Goal: Check status: Check status

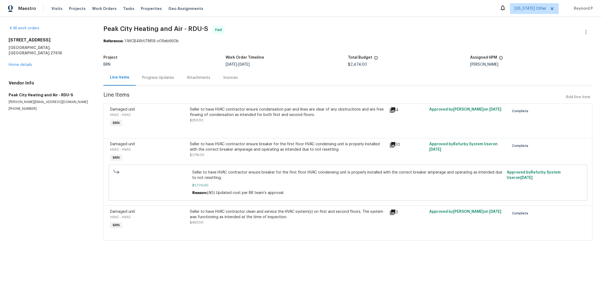
click at [280, 107] on div "Seller to have HVAC contractor ensure condensation pan and lines are clear of a…" at bounding box center [288, 112] width 196 height 11
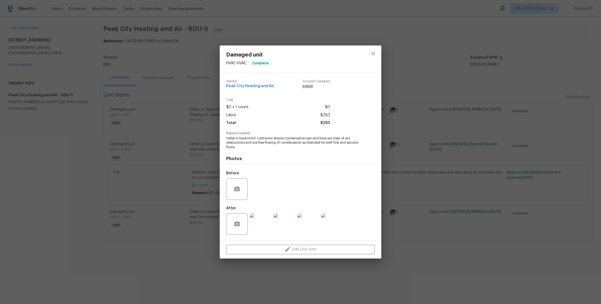
click at [194, 169] on div "Damaged unit HVAC - HVAC Complete Vendor Peak City Heating and Air Account Cate…" at bounding box center [300, 152] width 601 height 304
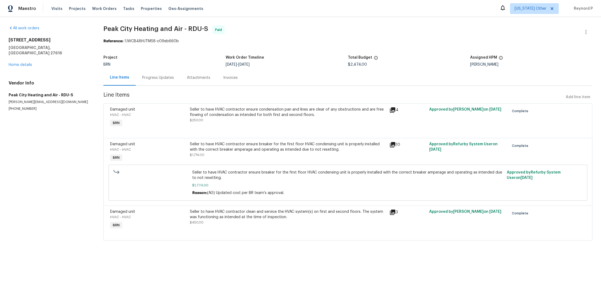
click at [237, 149] on div "Seller to have HVAC contractor ensure breaker for the first floor HVAC condensi…" at bounding box center [288, 147] width 196 height 11
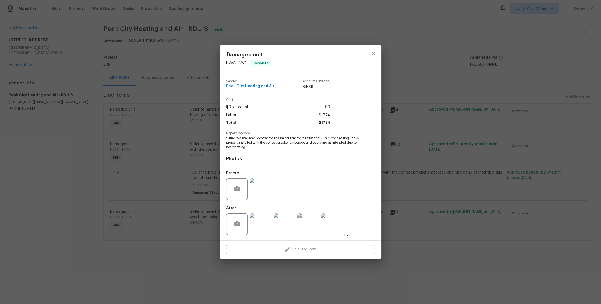
click at [189, 171] on div "Damaged unit HVAC - HVAC Complete Vendor Peak City Heating and Air Account Cate…" at bounding box center [300, 152] width 601 height 304
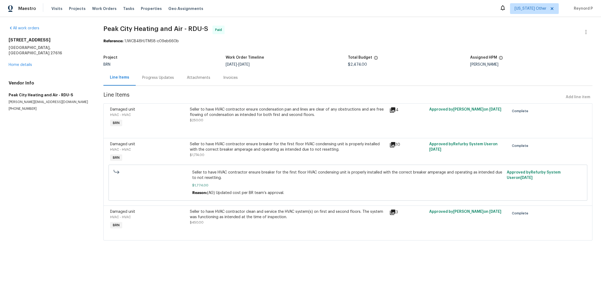
click at [224, 211] on div "Seller to have HVAC contractor clean and service the HVAC system(s) on first an…" at bounding box center [288, 214] width 196 height 11
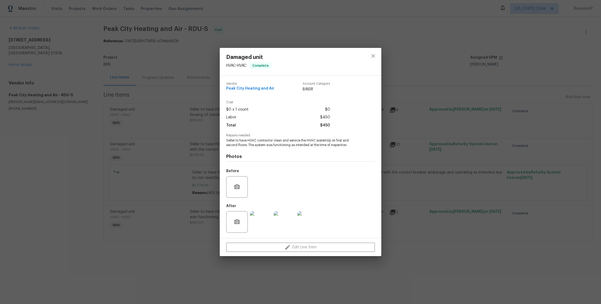
click at [175, 263] on div "Damaged unit HVAC - HVAC Complete Vendor Peak City Heating and Air Account Cate…" at bounding box center [300, 152] width 601 height 304
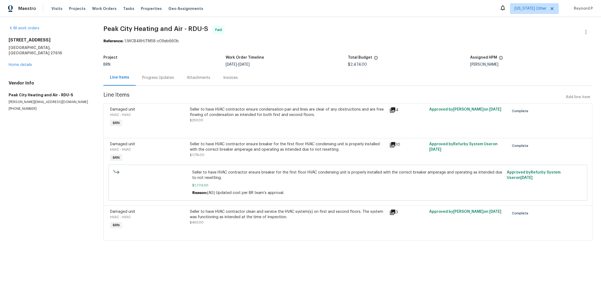
click at [159, 78] on div "Progress Updates" at bounding box center [158, 77] width 32 height 5
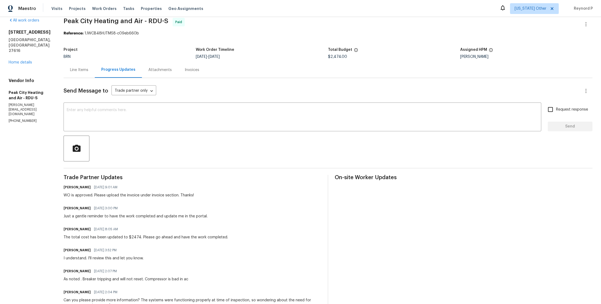
scroll to position [0, 0]
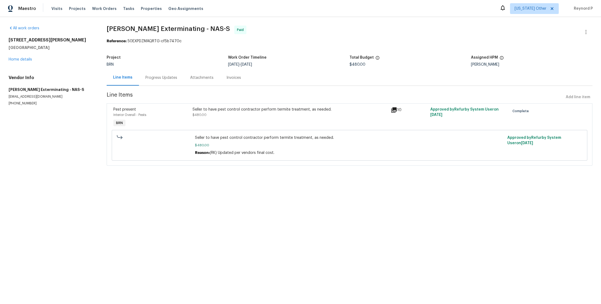
click at [223, 110] on div "Seller to have pest control contractor perform termite treatment, as needed." at bounding box center [289, 109] width 195 height 5
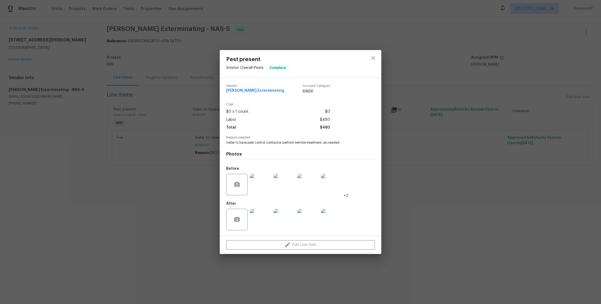
click at [190, 167] on div "Pest present Interior Overall - Pests Complete Vendor Belle Meade Exterminating…" at bounding box center [300, 152] width 601 height 304
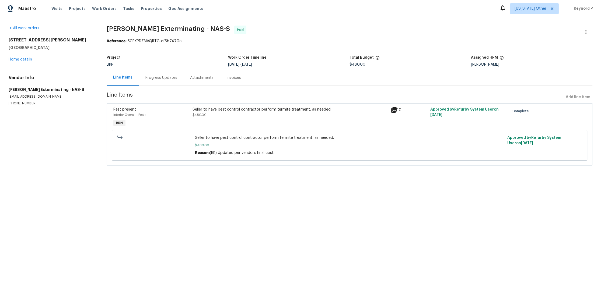
click at [161, 78] on div "Progress Updates" at bounding box center [161, 77] width 32 height 5
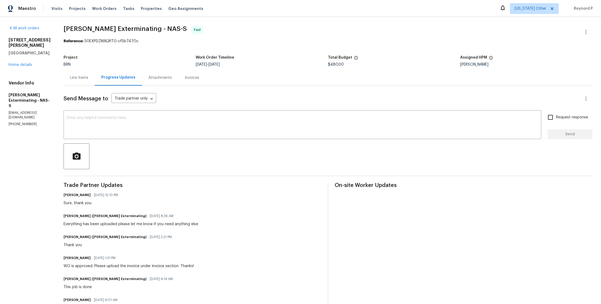
click at [74, 78] on div "Line Items" at bounding box center [79, 77] width 18 height 5
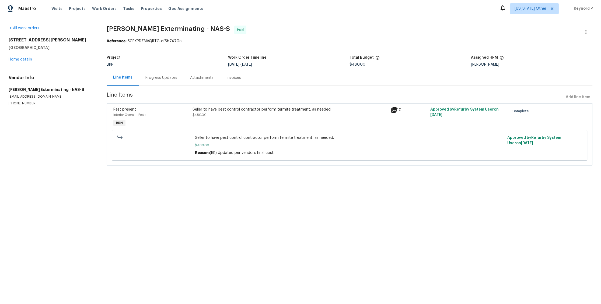
click at [253, 116] on div "Seller to have pest control contractor perform termite treatment, as needed. $4…" at bounding box center [289, 112] width 195 height 11
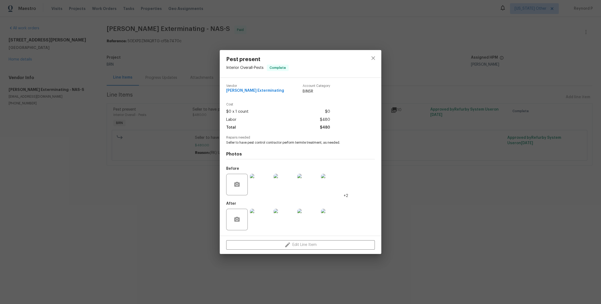
click at [173, 195] on div "Pest present Interior Overall - Pests Complete Vendor Belle Meade Exterminating…" at bounding box center [300, 152] width 601 height 304
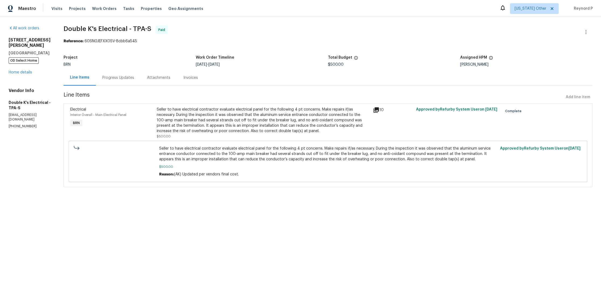
click at [210, 116] on div "Seller to have electrical contractor evaluate electrical panel for the followin…" at bounding box center [263, 120] width 213 height 27
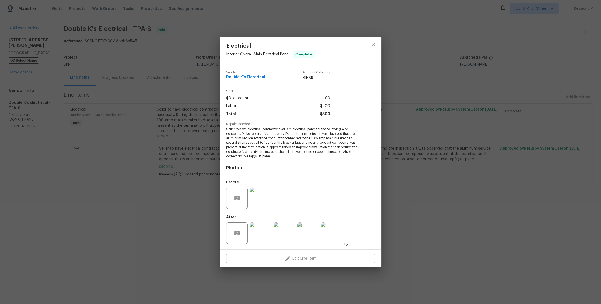
click at [140, 230] on div "Electrical Interior Overall - Main Electrical Panel Complete Vendor Double K's …" at bounding box center [300, 152] width 601 height 304
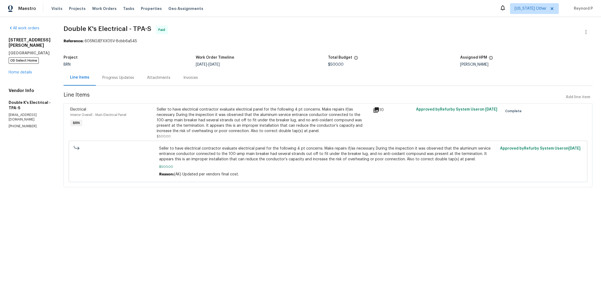
click at [120, 79] on div "Progress Updates" at bounding box center [118, 77] width 32 height 5
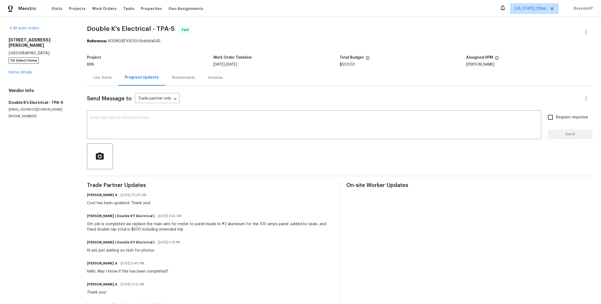
click at [108, 78] on div "Line Items" at bounding box center [102, 77] width 18 height 5
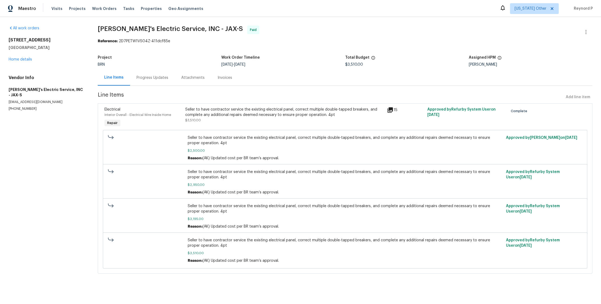
click at [298, 107] on div "Seller to have contractor service the existing electrical panel, correct multip…" at bounding box center [284, 112] width 199 height 11
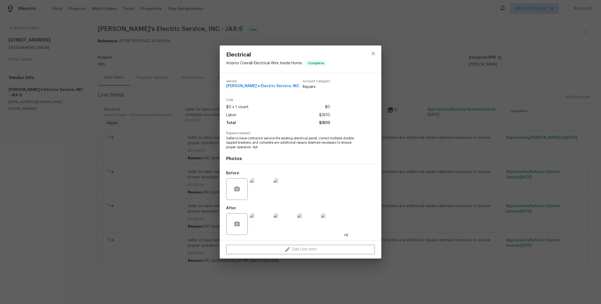
click at [173, 71] on div "Electrical Interior Overall - Electrical Wire Inside Home Complete Vendor Jack'…" at bounding box center [300, 152] width 601 height 304
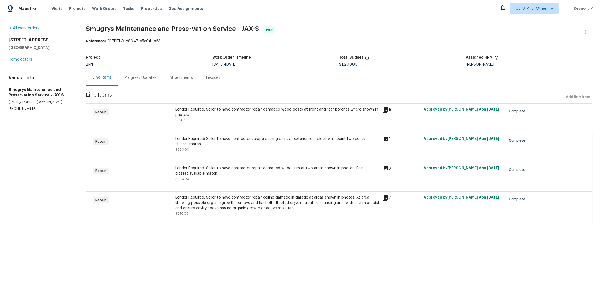
click at [142, 78] on div "Progress Updates" at bounding box center [141, 77] width 32 height 5
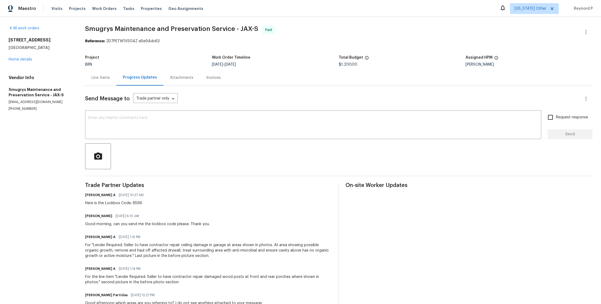
click at [96, 77] on div "Line Items" at bounding box center [101, 77] width 18 height 5
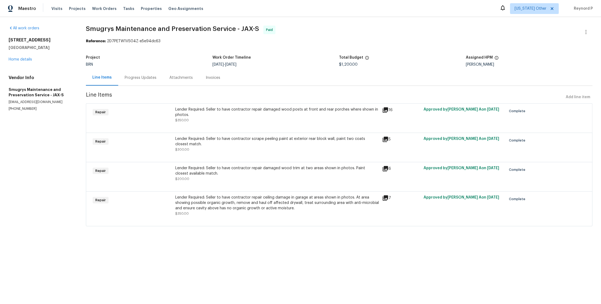
click at [204, 114] on div "Lender Required: Seller to have contractor repair damaged wood posts at front a…" at bounding box center [277, 112] width 204 height 11
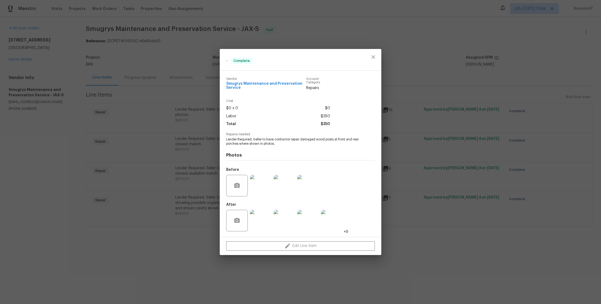
click at [174, 177] on div "- Complete Vendor Smugrys Maintenance and Preservation Service Account Category…" at bounding box center [300, 152] width 601 height 304
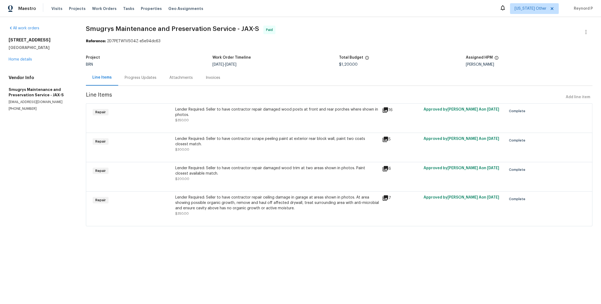
click at [219, 145] on div "Lender Required: Seller to have contractor scrape peeling paint at exterior rea…" at bounding box center [277, 141] width 204 height 11
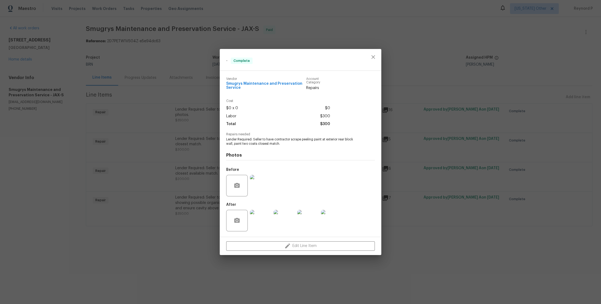
click at [152, 232] on div "- Complete Vendor Smugrys Maintenance and Preservation Service Account Category…" at bounding box center [300, 152] width 601 height 304
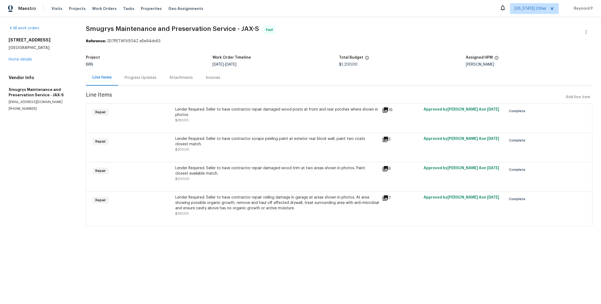
click at [207, 178] on div "Lender Required: Seller to have contractor repair damaged wood trim at two area…" at bounding box center [277, 174] width 204 height 16
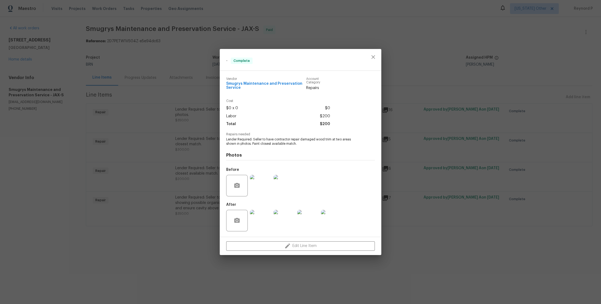
click at [183, 237] on div "- Complete Vendor Smugrys Maintenance and Preservation Service Account Category…" at bounding box center [300, 152] width 601 height 304
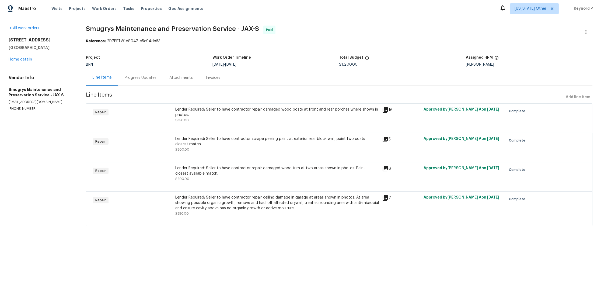
click at [220, 213] on div "Lender Required: Seller to have contractor repair ceiling damage in garage at a…" at bounding box center [277, 206] width 204 height 22
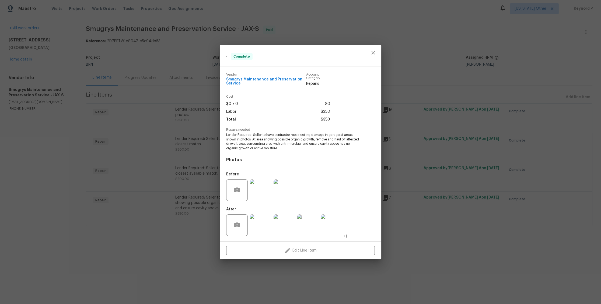
click at [175, 237] on div "- Complete Vendor Smugrys Maintenance and Preservation Service Account Category…" at bounding box center [300, 152] width 601 height 304
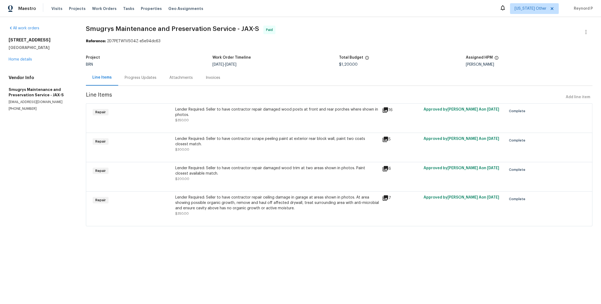
click at [149, 78] on div "Progress Updates" at bounding box center [141, 77] width 32 height 5
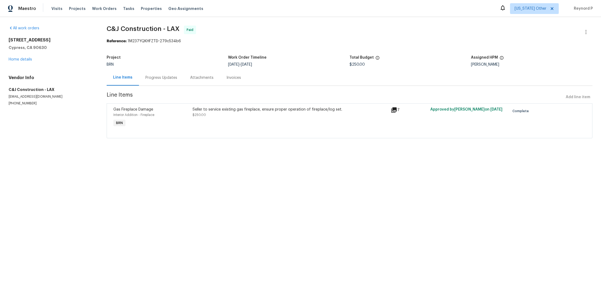
click at [229, 110] on div "Seller to service existing gas fireplace, ensure proper operation of fireplace/…" at bounding box center [289, 109] width 195 height 5
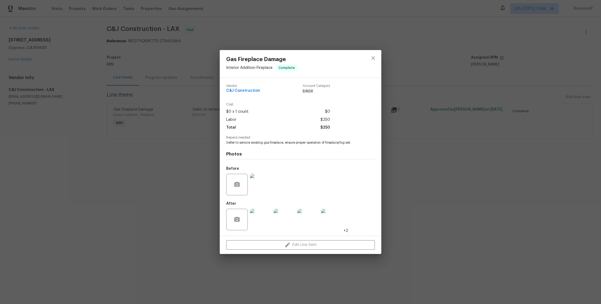
click at [145, 192] on div "Gas Fireplace Damage Interior Addition - Fireplace Complete Vendor C&J Construc…" at bounding box center [300, 152] width 601 height 304
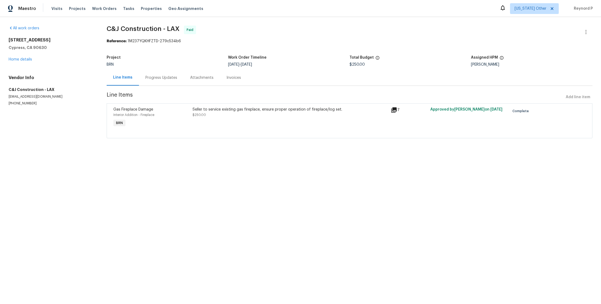
click at [157, 75] on div "Progress Updates" at bounding box center [161, 77] width 32 height 5
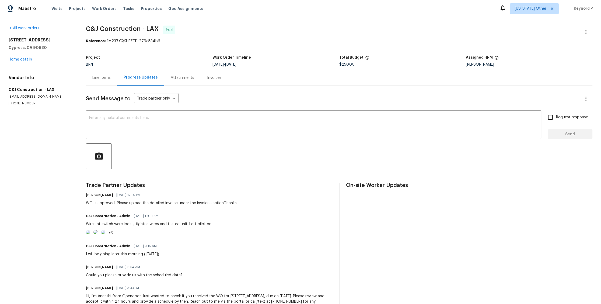
scroll to position [43, 0]
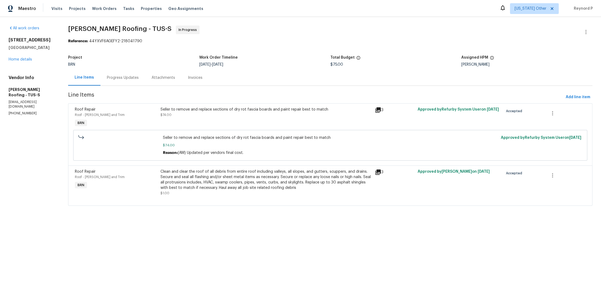
click at [123, 79] on div "Progress Updates" at bounding box center [123, 77] width 32 height 5
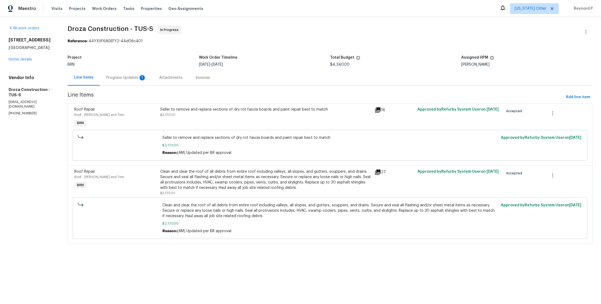
click at [132, 77] on div "Progress Updates 1" at bounding box center [126, 77] width 40 height 5
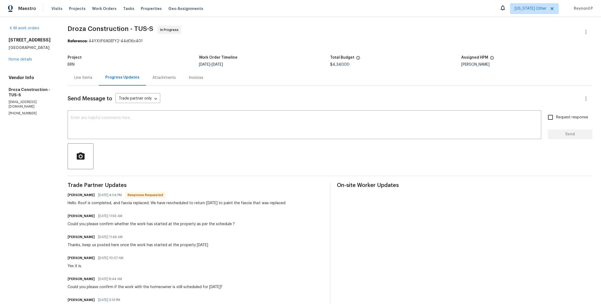
click at [83, 80] on div "Line Items" at bounding box center [83, 77] width 18 height 5
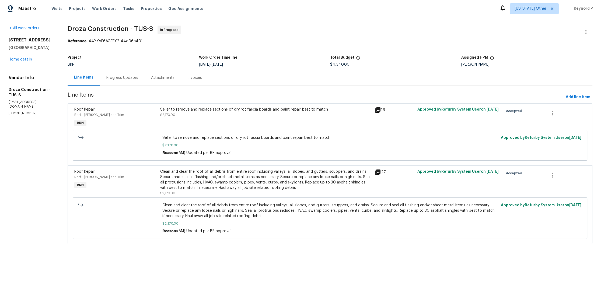
click at [211, 113] on div "Seller to remove and replace sections of dry rot fascia boards and paint repair…" at bounding box center [265, 112] width 211 height 11
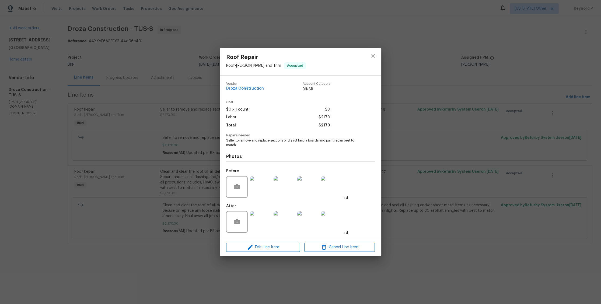
click at [150, 216] on div "Roof Repair Roof - Eaves and Trim Accepted Vendor Droza Construction Account Ca…" at bounding box center [300, 152] width 601 height 304
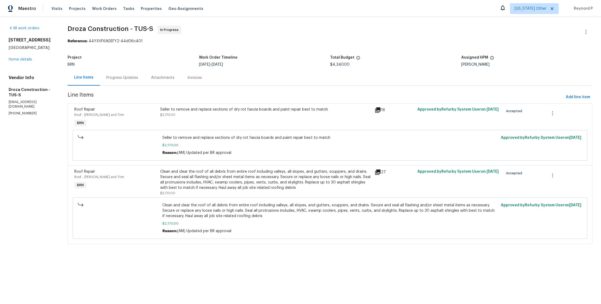
click at [225, 182] on div "Clean and clear the roof of all debris from entire roof including valleys, all …" at bounding box center [265, 180] width 211 height 22
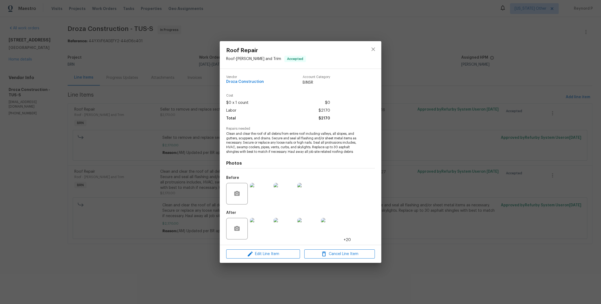
click at [195, 229] on div "Roof Repair Roof - Eaves and Trim Accepted Vendor Droza Construction Account Ca…" at bounding box center [300, 152] width 601 height 304
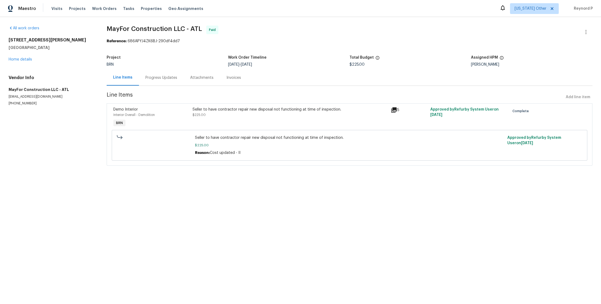
click at [225, 113] on div "Seller to have contractor repair new disposal not functioning at time of inspec…" at bounding box center [289, 112] width 195 height 11
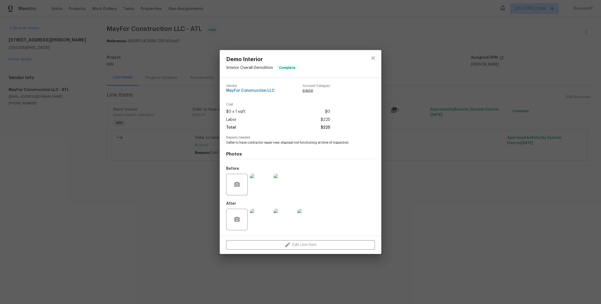
click at [180, 208] on div "Demo Interior Interior Overall - Demolition Complete Vendor MayFor Construction…" at bounding box center [300, 152] width 601 height 304
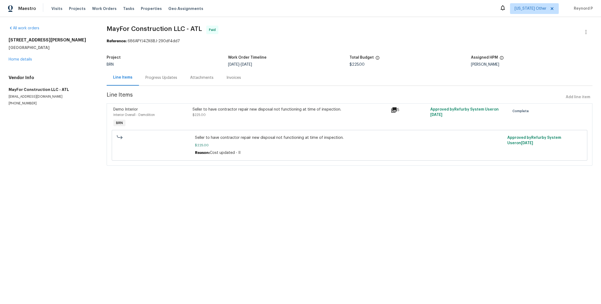
click at [160, 79] on div "Progress Updates" at bounding box center [161, 77] width 32 height 5
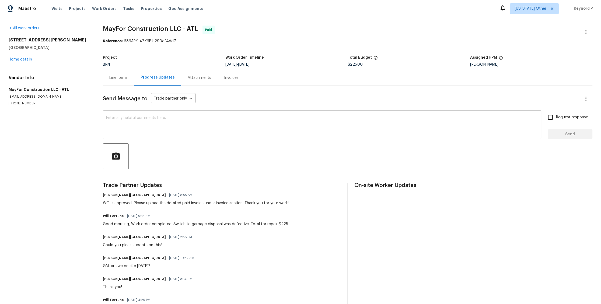
scroll to position [48, 0]
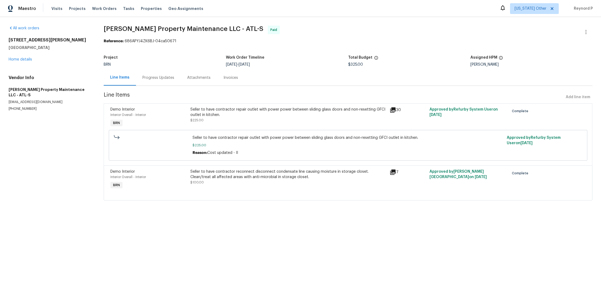
click at [218, 111] on div "Seller to have contractor repair outlet with power power between sliding glass …" at bounding box center [288, 112] width 196 height 11
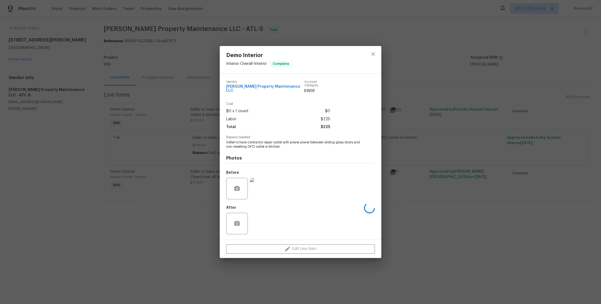
click at [169, 201] on div "Demo Interior Interior Overall - Interior Complete Vendor [PERSON_NAME] Propert…" at bounding box center [300, 152] width 601 height 304
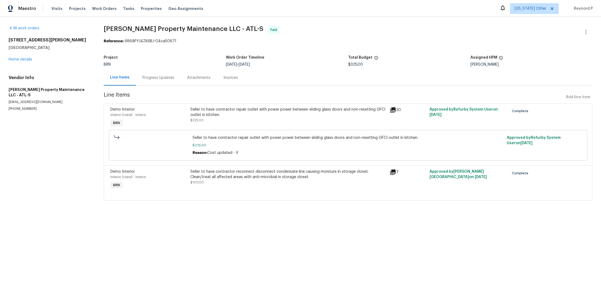
click at [203, 184] on span "$100.00" at bounding box center [196, 182] width 13 height 3
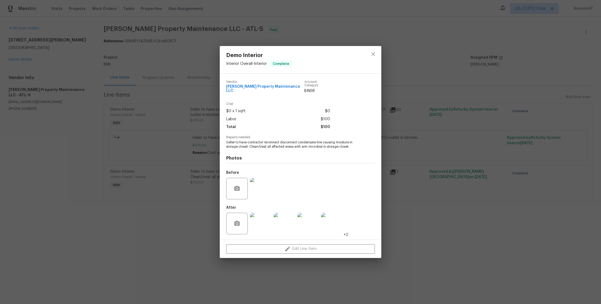
click at [168, 220] on div "Demo Interior Interior Overall - Interior Complete Vendor [PERSON_NAME] Propert…" at bounding box center [300, 152] width 601 height 304
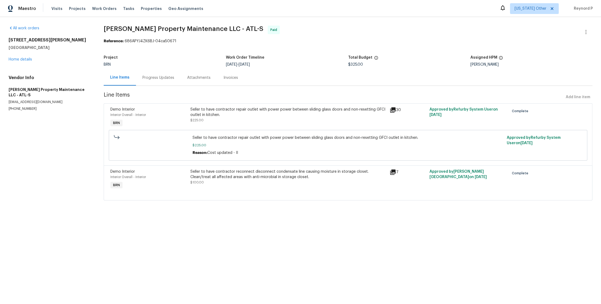
click at [163, 76] on div "Progress Updates" at bounding box center [158, 77] width 32 height 5
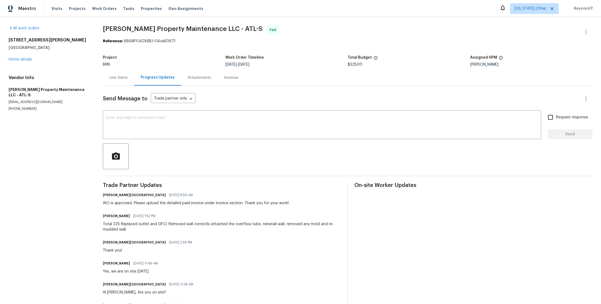
click at [127, 76] on div "Line Items" at bounding box center [118, 77] width 18 height 5
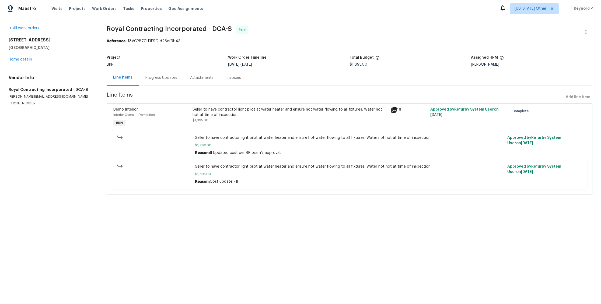
click at [259, 111] on div "Seller to have contractor light pilot at water heater and ensure hot water flow…" at bounding box center [289, 112] width 195 height 11
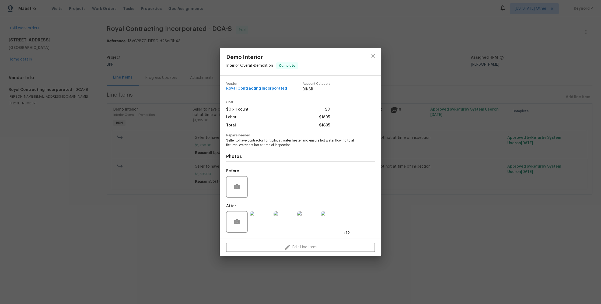
click at [180, 211] on div "Demo Interior Interior Overall - Demolition Complete Vendor Royal Contracting I…" at bounding box center [300, 152] width 601 height 304
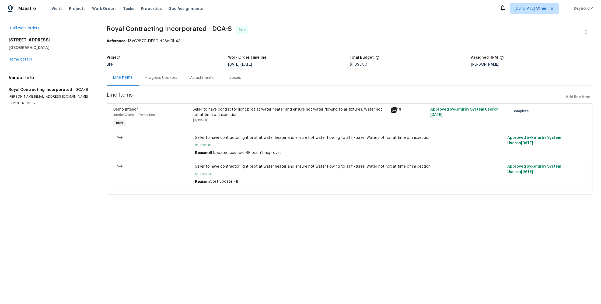
click at [166, 78] on div "Progress Updates" at bounding box center [161, 77] width 32 height 5
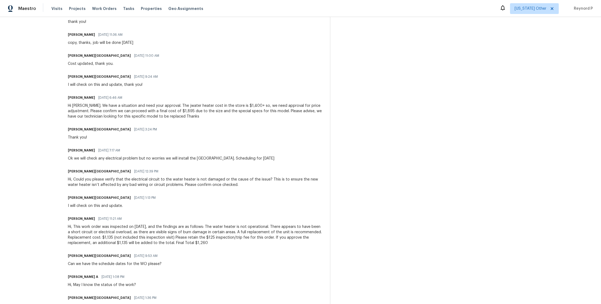
scroll to position [211, 0]
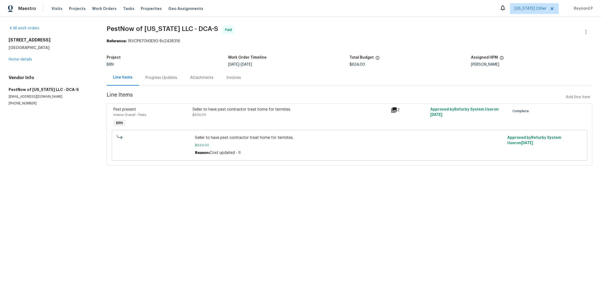
click at [207, 113] on div "Seller to have pest contractor treat home for termites. $634.00" at bounding box center [289, 112] width 195 height 11
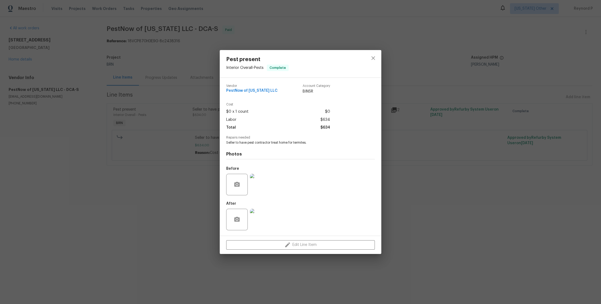
click at [181, 177] on div "Pest present Interior Overall - Pests Complete Vendor PestNow of [US_STATE] LLC…" at bounding box center [300, 152] width 601 height 304
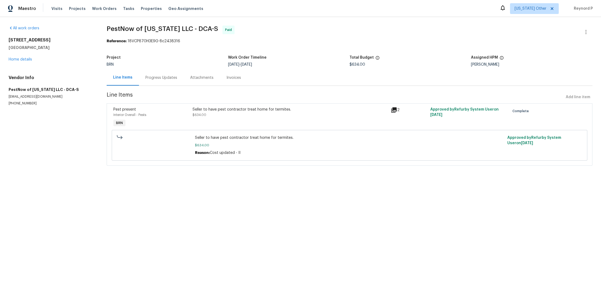
click at [157, 77] on div "Progress Updates" at bounding box center [161, 77] width 32 height 5
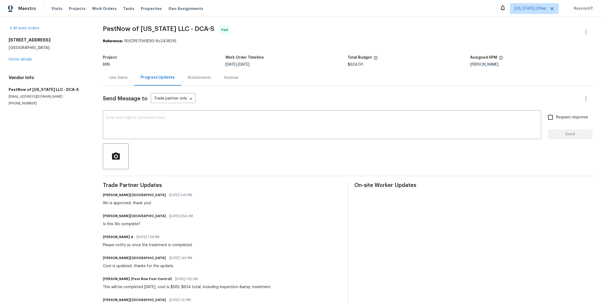
scroll to position [27, 0]
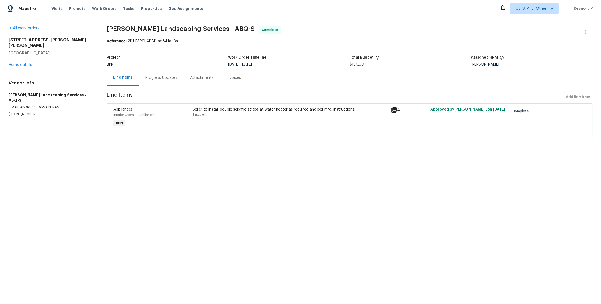
click at [244, 111] on div "Seller to install double seismic straps at water heater as required and per Mfg…" at bounding box center [289, 109] width 195 height 5
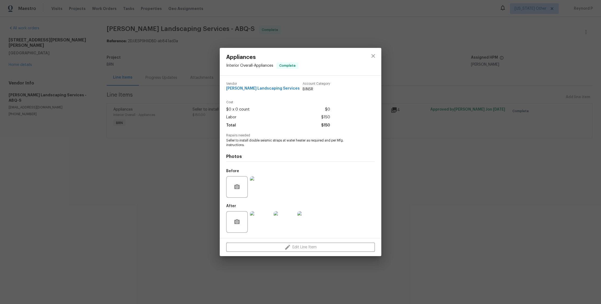
click at [152, 188] on div "Appliances Interior Overall - Appliances Complete Vendor [PERSON_NAME] Landscap…" at bounding box center [300, 152] width 601 height 304
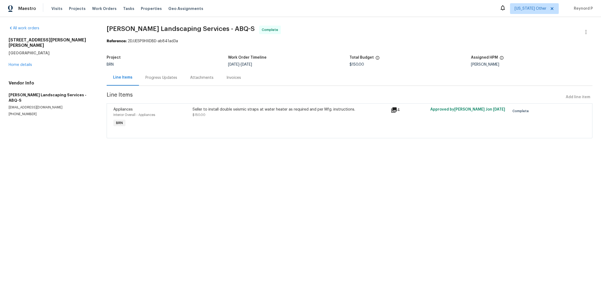
click at [161, 82] on div "Progress Updates" at bounding box center [161, 78] width 45 height 16
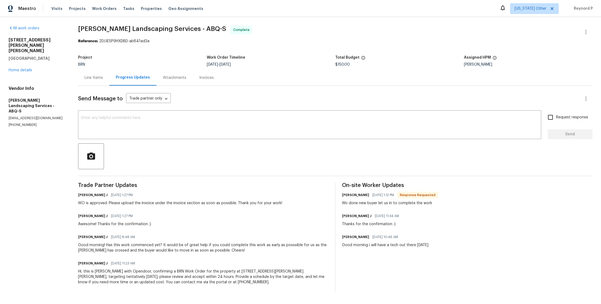
click at [98, 74] on div "Line Items" at bounding box center [93, 78] width 31 height 16
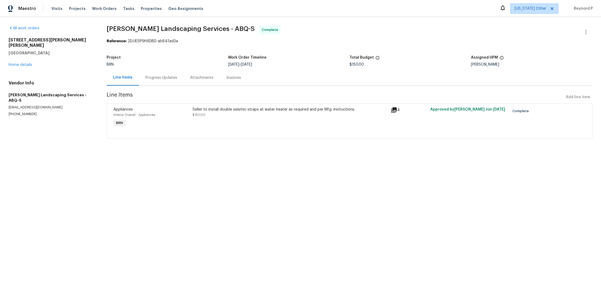
click at [159, 78] on div "Progress Updates" at bounding box center [161, 77] width 32 height 5
click at [239, 105] on div "HVAC Extras Interior Overall - HVAC BRN Seller to have HVAC contractor inspect,…" at bounding box center [350, 120] width 486 height 35
click at [238, 111] on div "Seller to have HVAC contractor inspect, service and clean Furnace Unit. Seller …" at bounding box center [289, 112] width 195 height 11
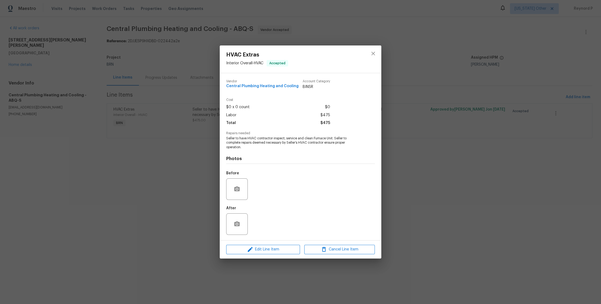
click at [202, 187] on div "HVAC Extras Interior Overall - HVAC Accepted Vendor Central Plumbing Heating an…" at bounding box center [300, 152] width 601 height 304
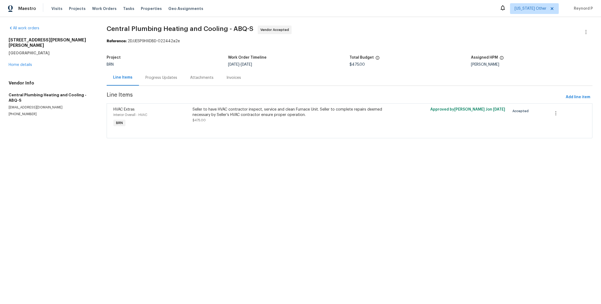
click at [163, 82] on div "Progress Updates" at bounding box center [161, 78] width 45 height 16
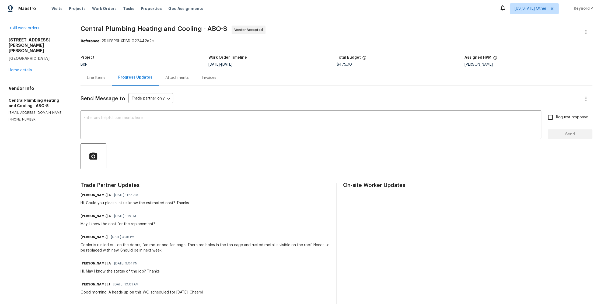
click at [105, 79] on div "Line Items" at bounding box center [96, 77] width 18 height 5
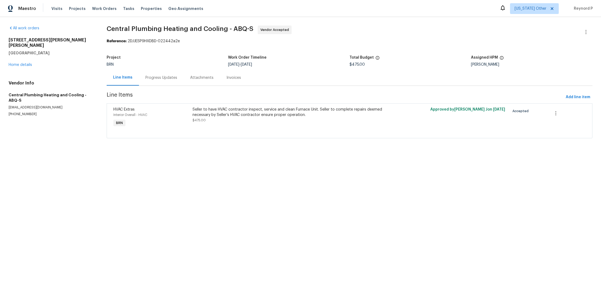
click at [163, 77] on div "Progress Updates" at bounding box center [161, 77] width 32 height 5
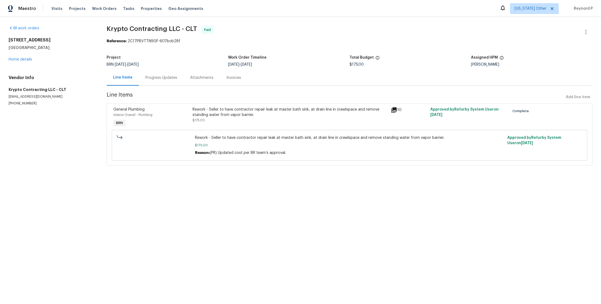
click at [159, 80] on div "Progress Updates" at bounding box center [161, 77] width 32 height 5
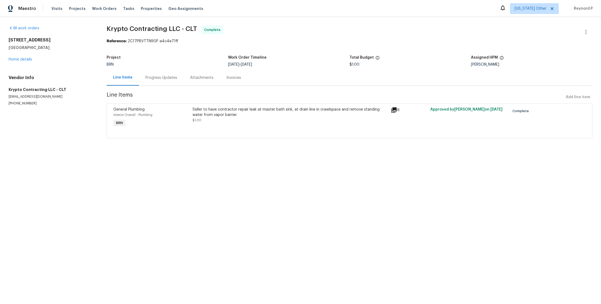
click at [155, 79] on div "Progress Updates" at bounding box center [161, 77] width 32 height 5
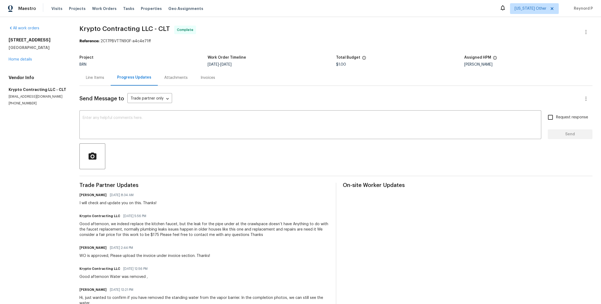
scroll to position [207, 0]
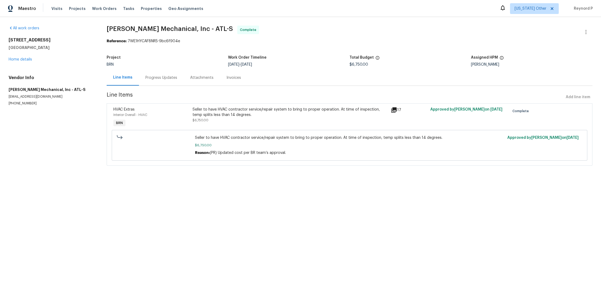
click at [163, 73] on div "Progress Updates" at bounding box center [161, 78] width 45 height 16
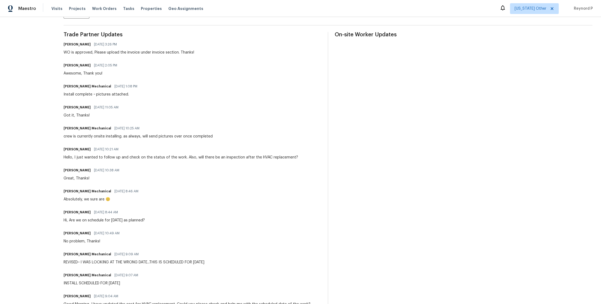
scroll to position [109, 0]
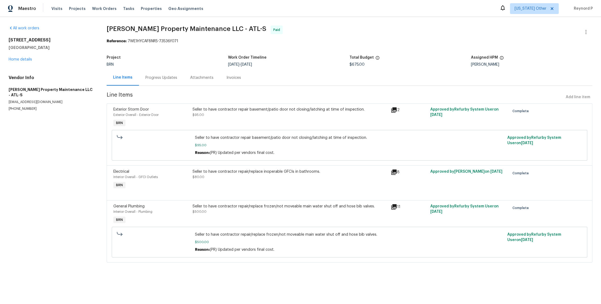
click at [272, 111] on div "Seller to have contractor repair basement/patio door not closing/latching at ti…" at bounding box center [289, 109] width 195 height 5
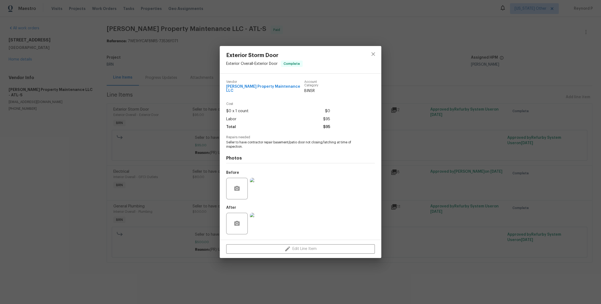
click at [200, 162] on div "Exterior Storm Door Exterior Overall - Exterior Door Complete Vendor [PERSON_NA…" at bounding box center [300, 152] width 601 height 304
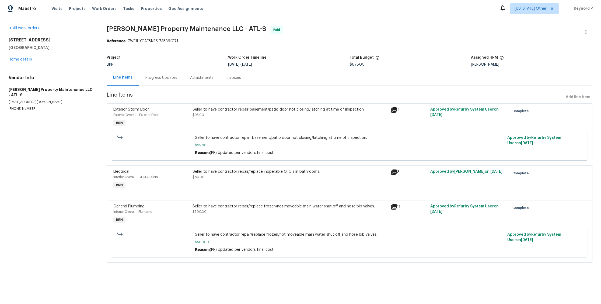
click at [240, 171] on div "Seller to have contractor repair/replace inoperable GFCIs in bathrooms." at bounding box center [289, 171] width 195 height 5
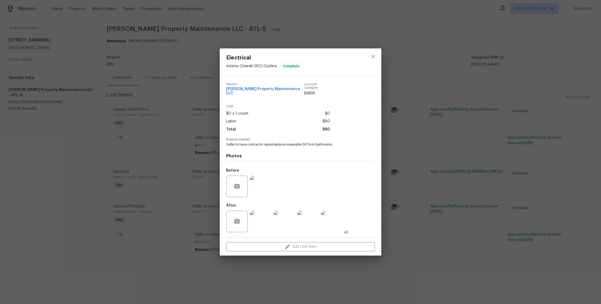
click at [184, 214] on div "Electrical Interior Overall - GFCI Outlets Complete Vendor [PERSON_NAME] Proper…" at bounding box center [300, 152] width 601 height 304
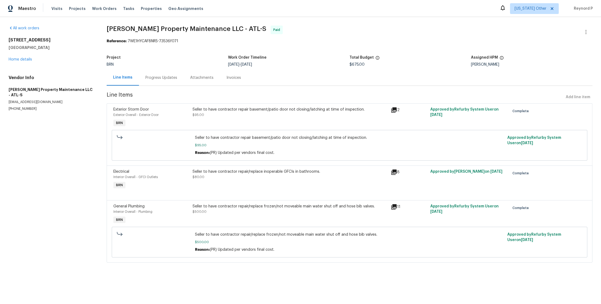
click at [229, 217] on div "Seller to have contractor repair/replace frozen/not moveable main water shut of…" at bounding box center [290, 214] width 198 height 25
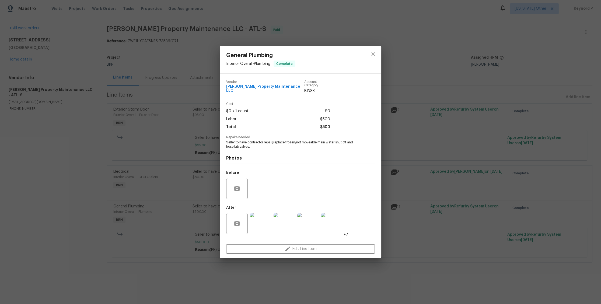
click at [80, 191] on div "General Plumbing Interior Overall - Plumbing Complete Vendor [PERSON_NAME] Prop…" at bounding box center [300, 152] width 601 height 304
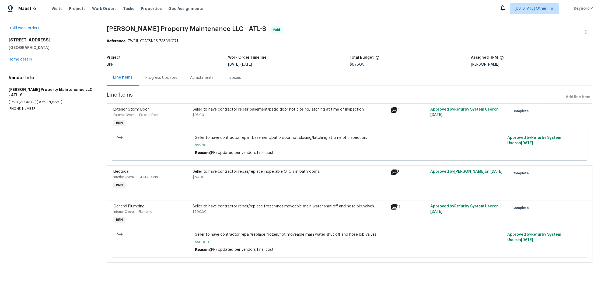
click at [166, 77] on div "Progress Updates" at bounding box center [161, 77] width 32 height 5
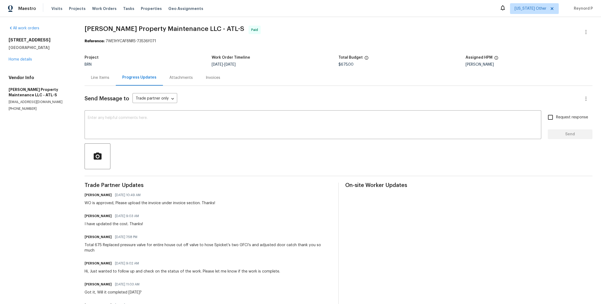
scroll to position [96, 0]
